Goal: Transaction & Acquisition: Download file/media

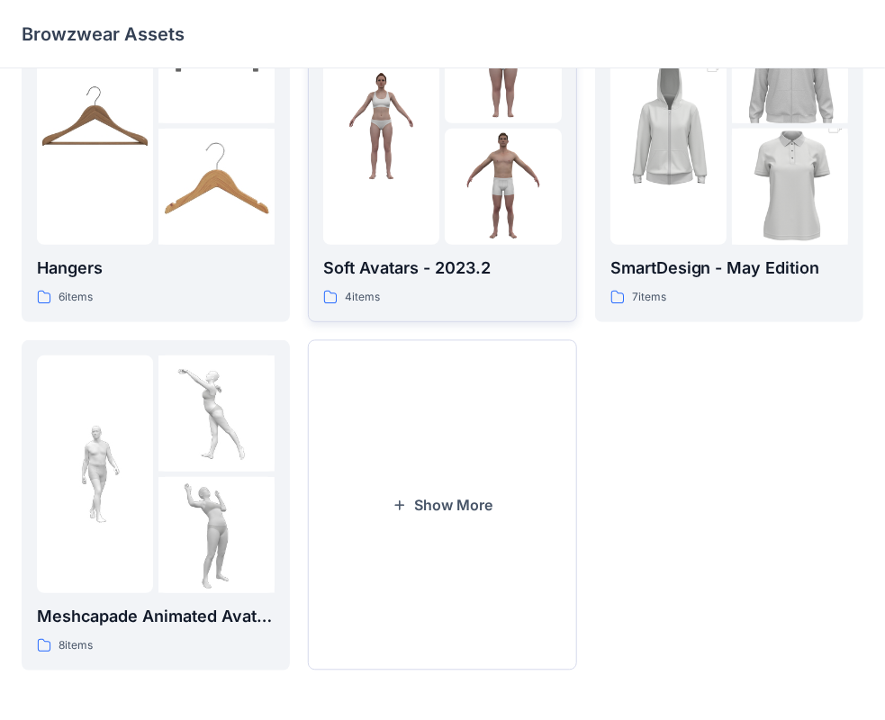
scroll to position [446, 0]
click at [392, 483] on button "Show More" at bounding box center [442, 505] width 268 height 330
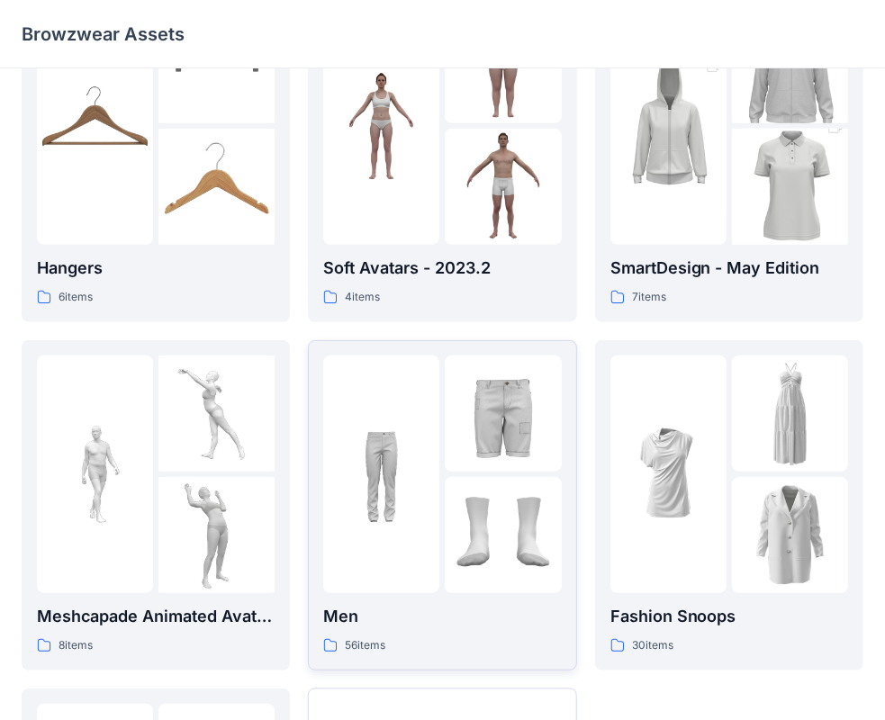
click at [477, 652] on div "56 items" at bounding box center [442, 645] width 238 height 19
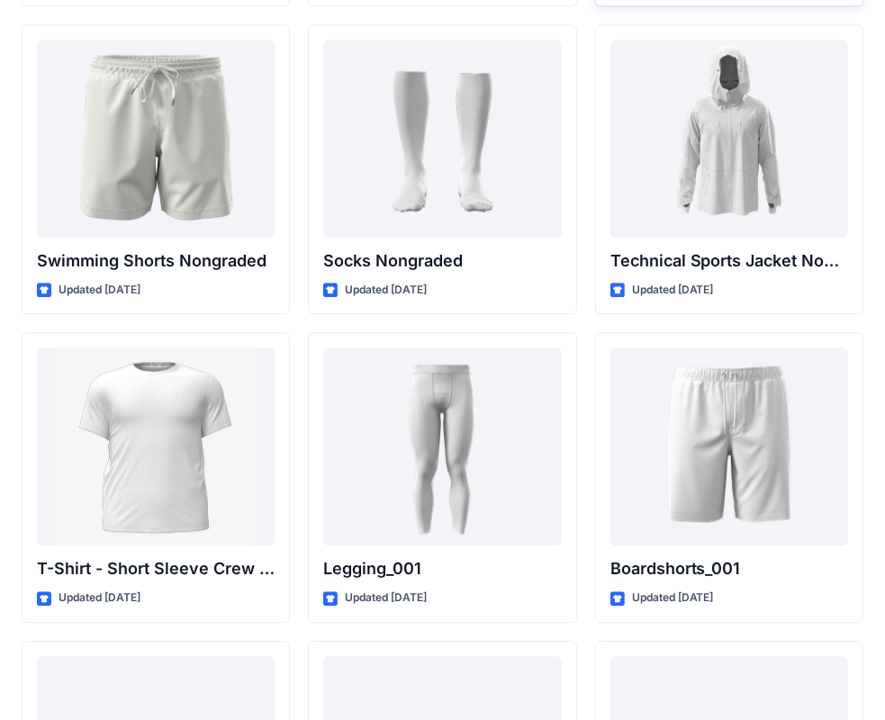
scroll to position [2892, 0]
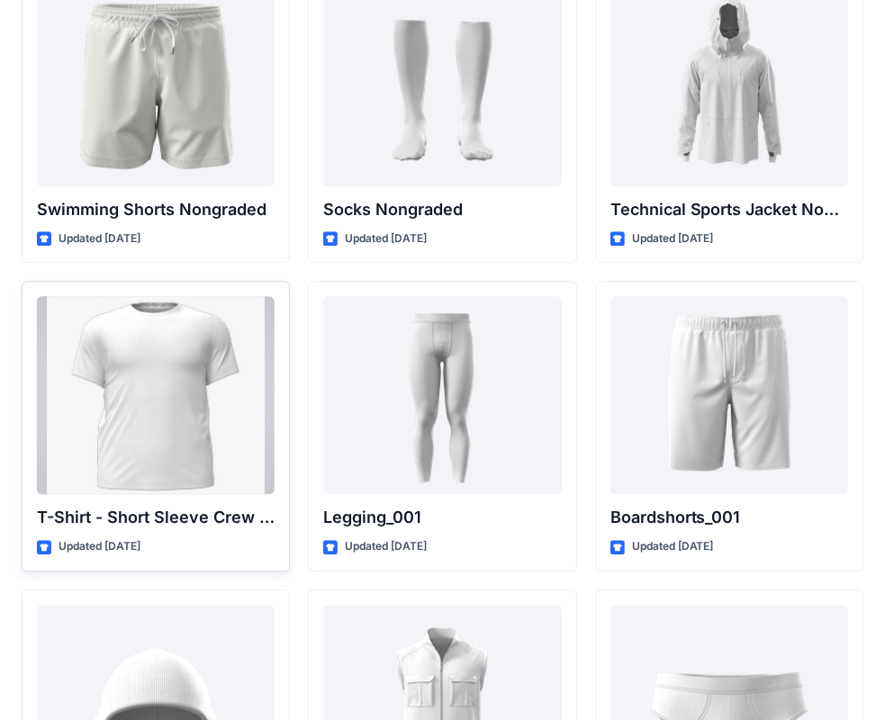
click at [152, 376] on div at bounding box center [156, 395] width 238 height 198
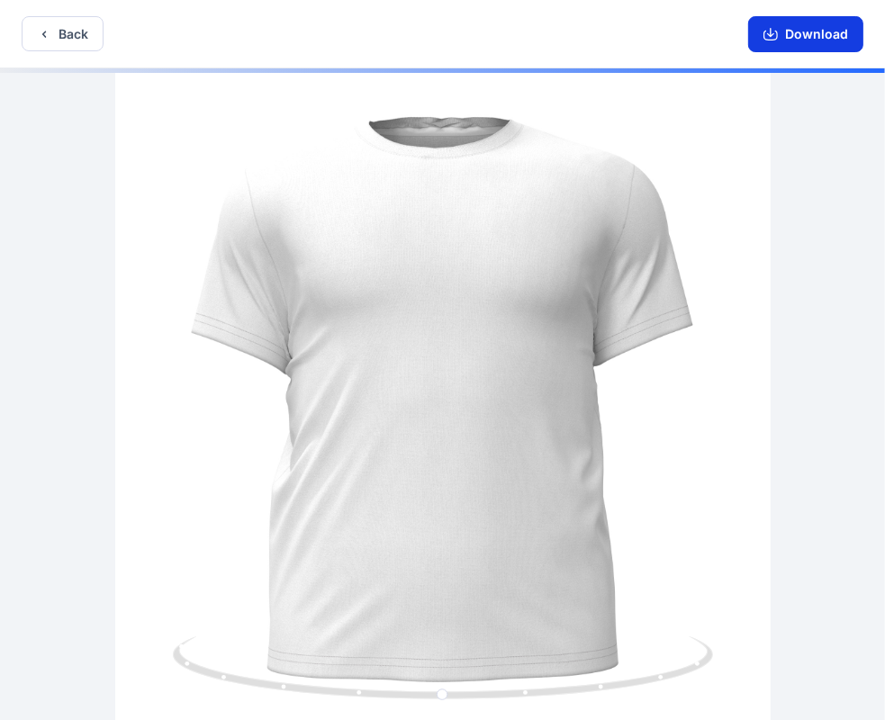
click at [789, 49] on button "Download" at bounding box center [805, 34] width 115 height 36
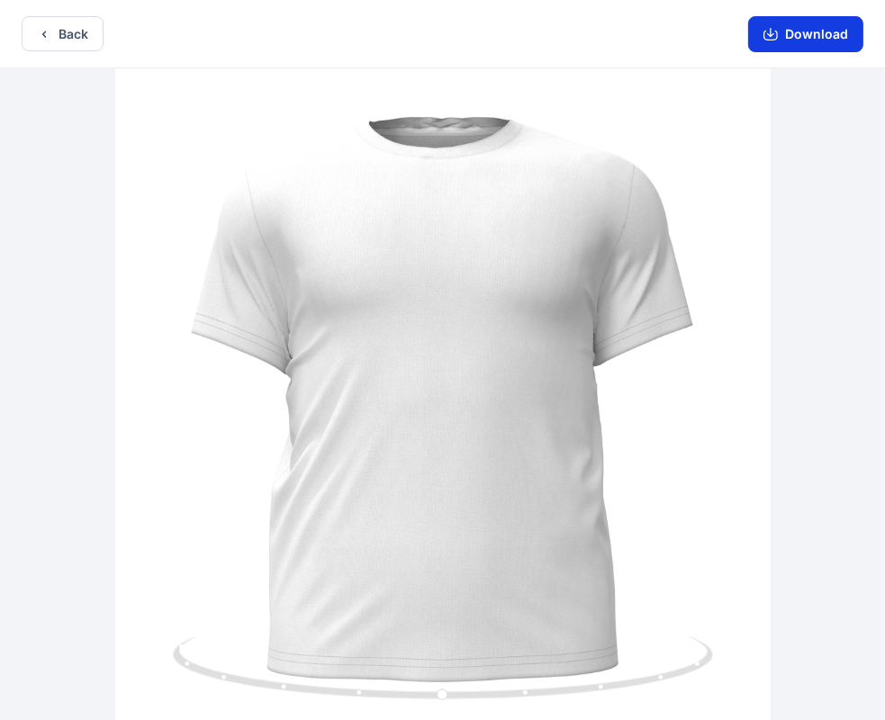
click at [776, 35] on icon "button" at bounding box center [770, 34] width 14 height 14
